Goal: Find specific page/section: Find specific page/section

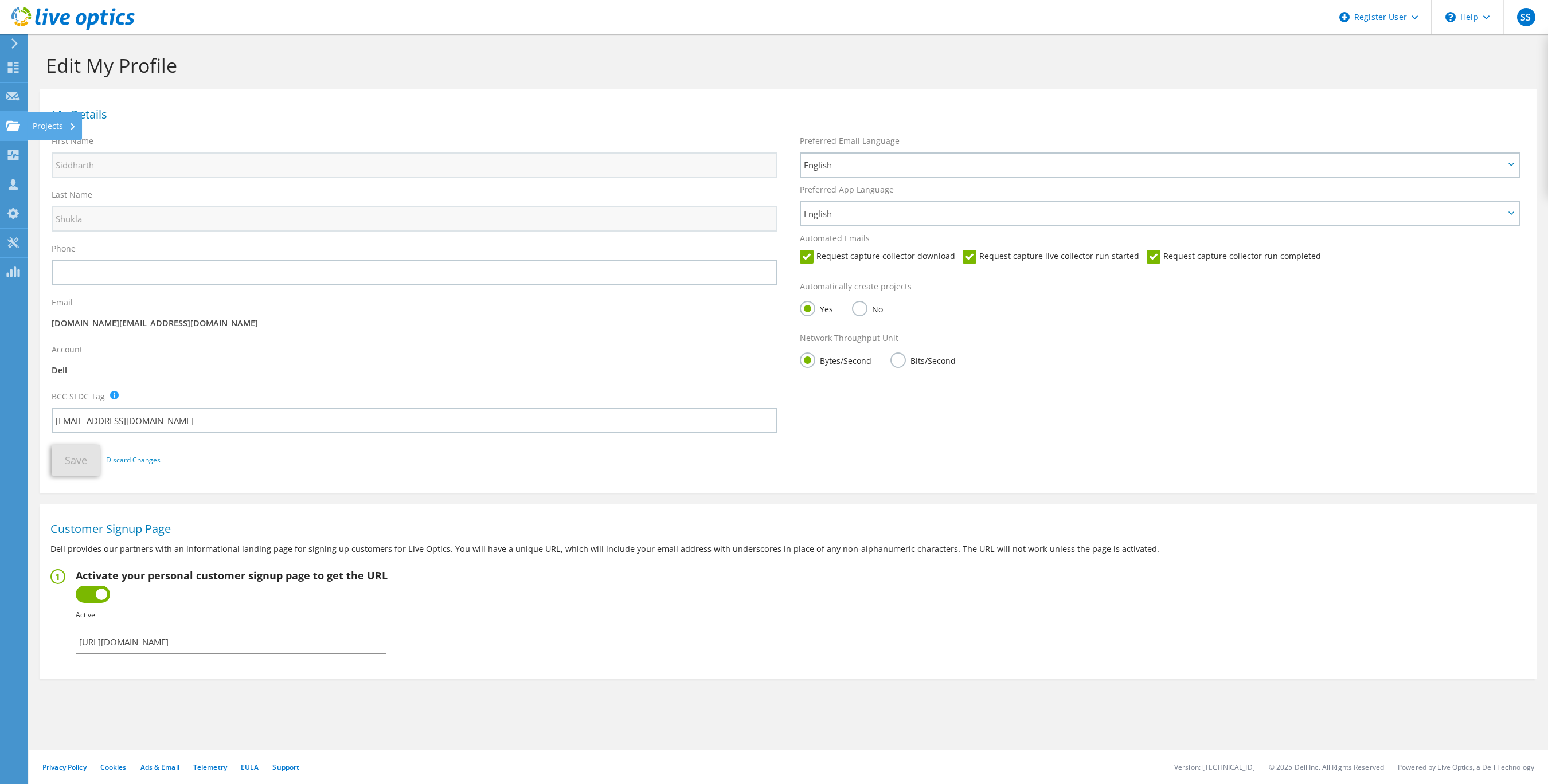
click at [19, 126] on use at bounding box center [13, 125] width 14 height 10
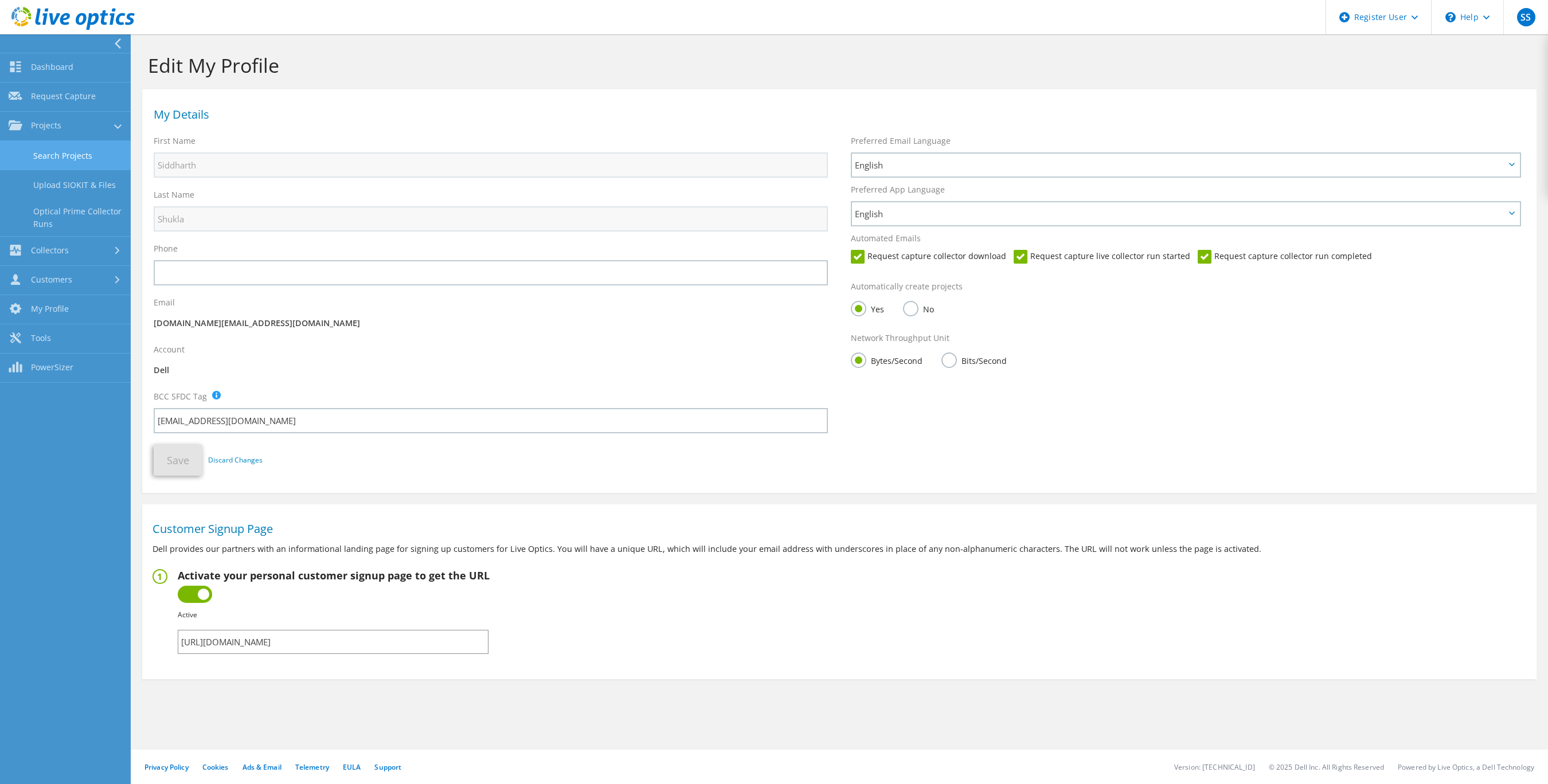
click at [75, 161] on link "Search Projects" at bounding box center [65, 155] width 131 height 29
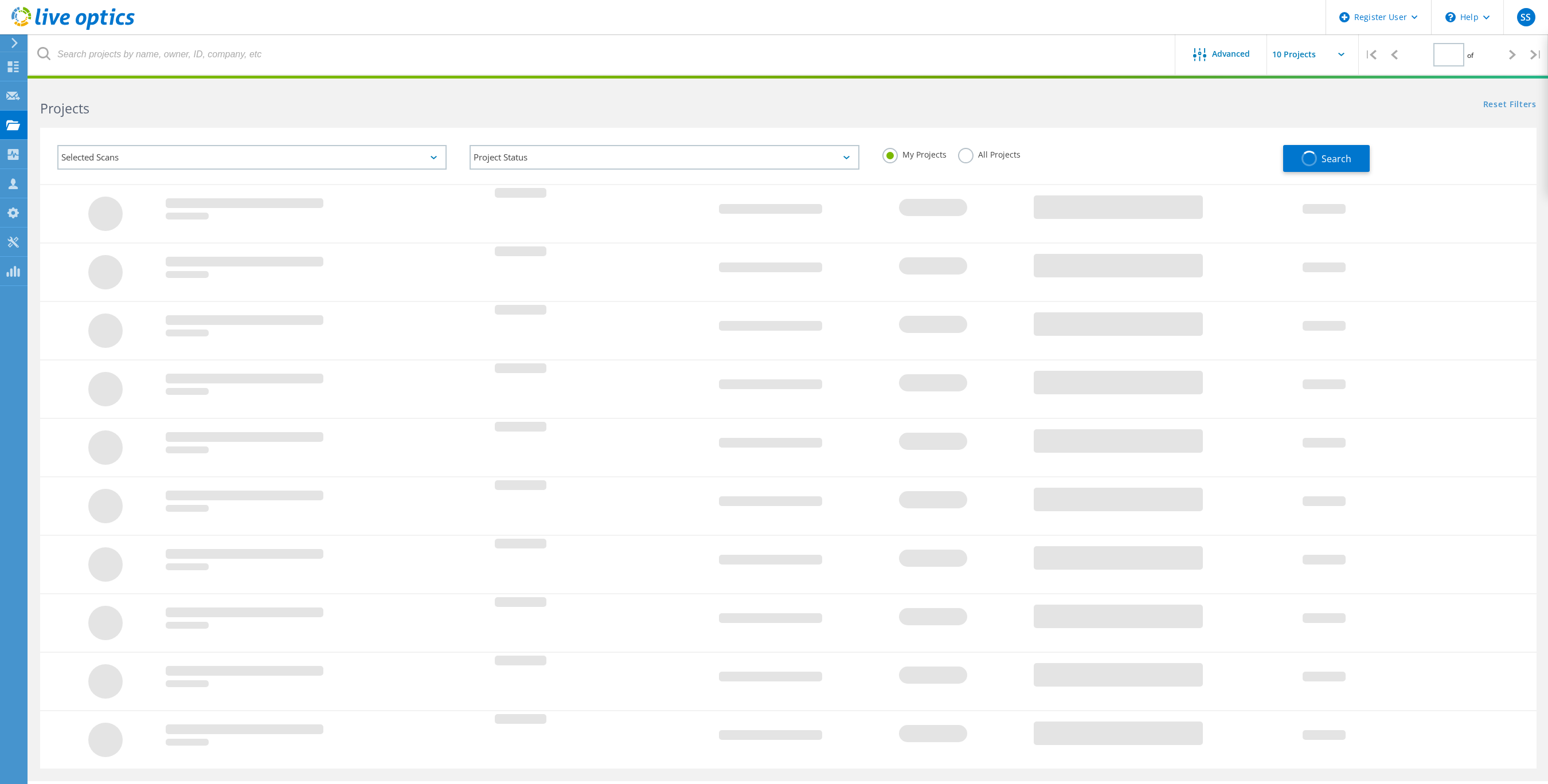
type input "1"
